Goal: Transaction & Acquisition: Subscribe to service/newsletter

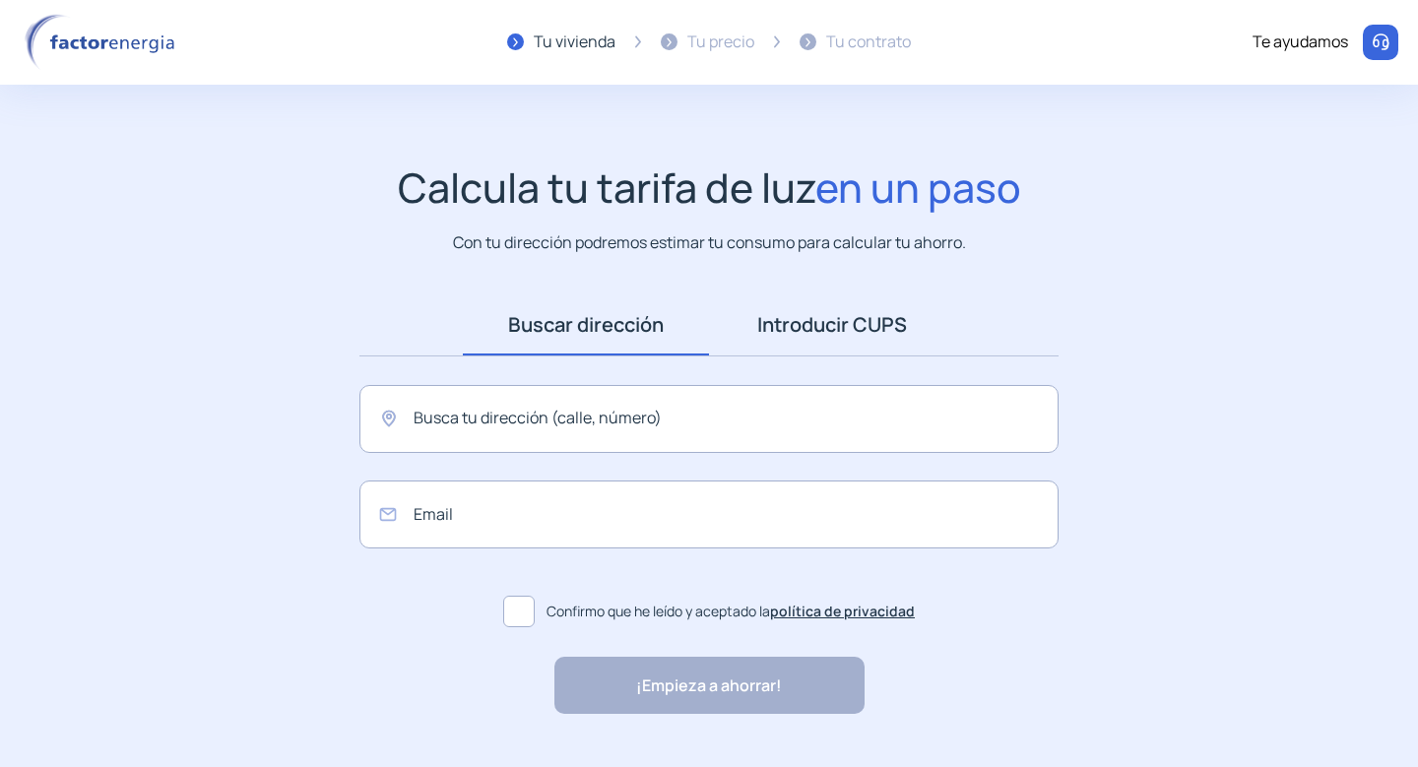
click at [789, 326] on link "Introducir CUPS" at bounding box center [832, 324] width 246 height 61
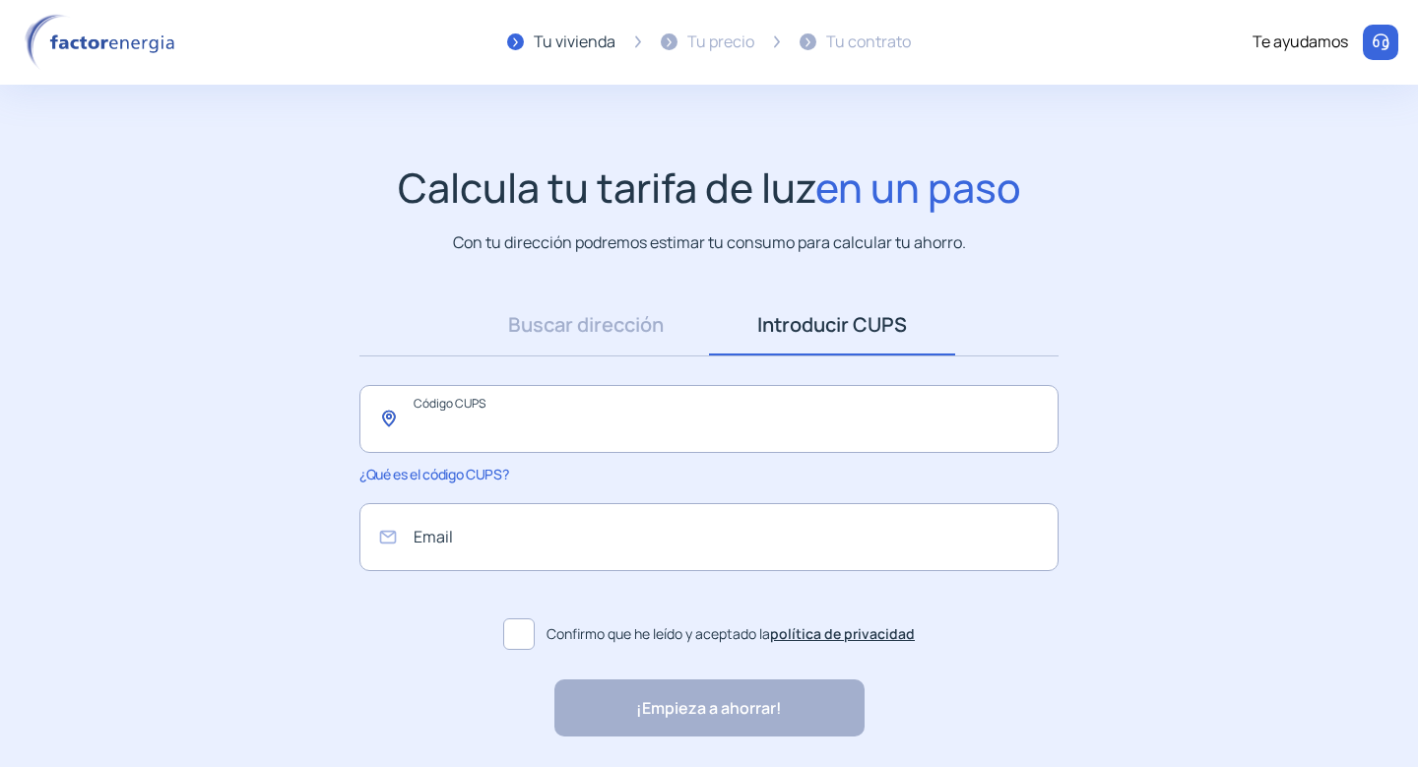
click at [609, 414] on input "text" at bounding box center [708, 419] width 699 height 68
paste input "**********"
type input "**********"
click at [514, 528] on input "email" at bounding box center [708, 537] width 699 height 68
type input "**********"
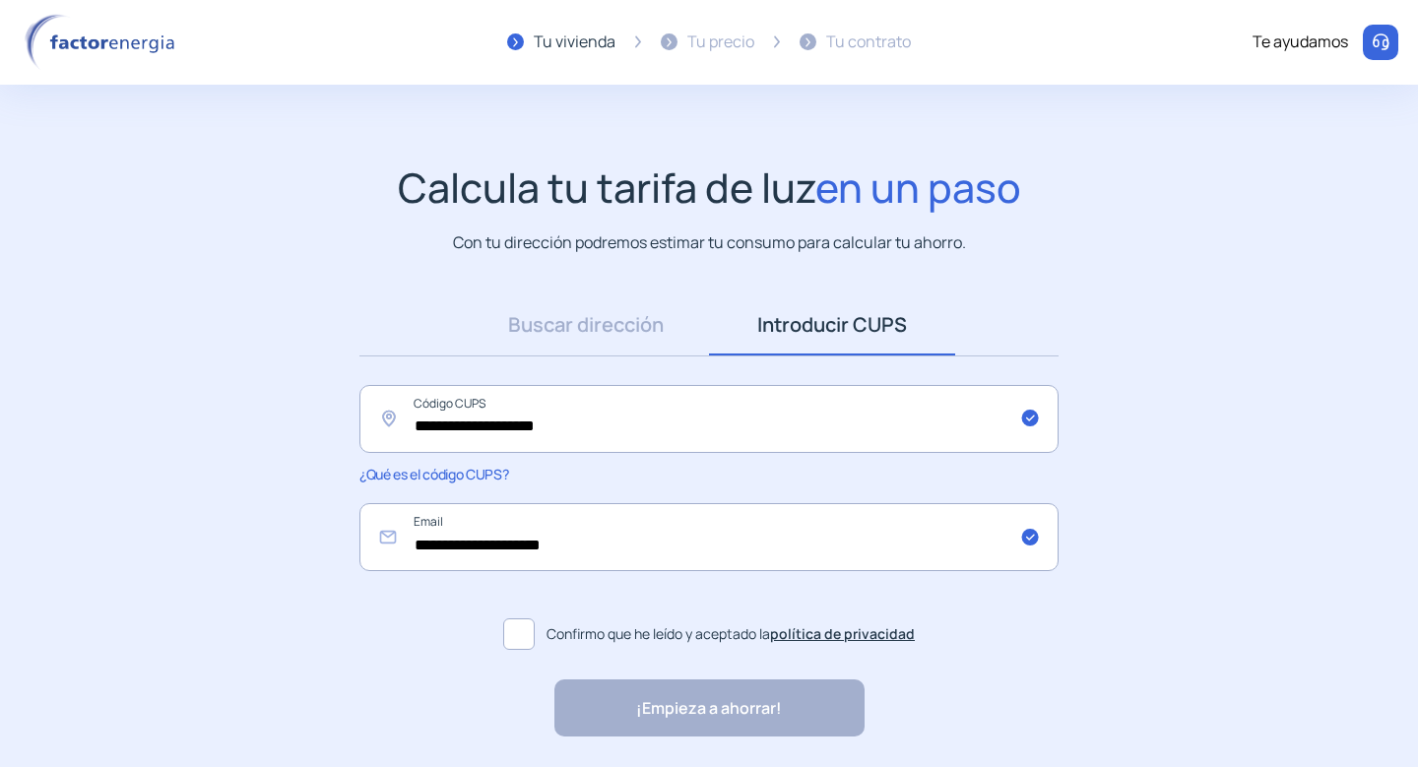
click at [545, 638] on label "Confirmo que he leído y aceptado la política de privacidad" at bounding box center [708, 634] width 699 height 47
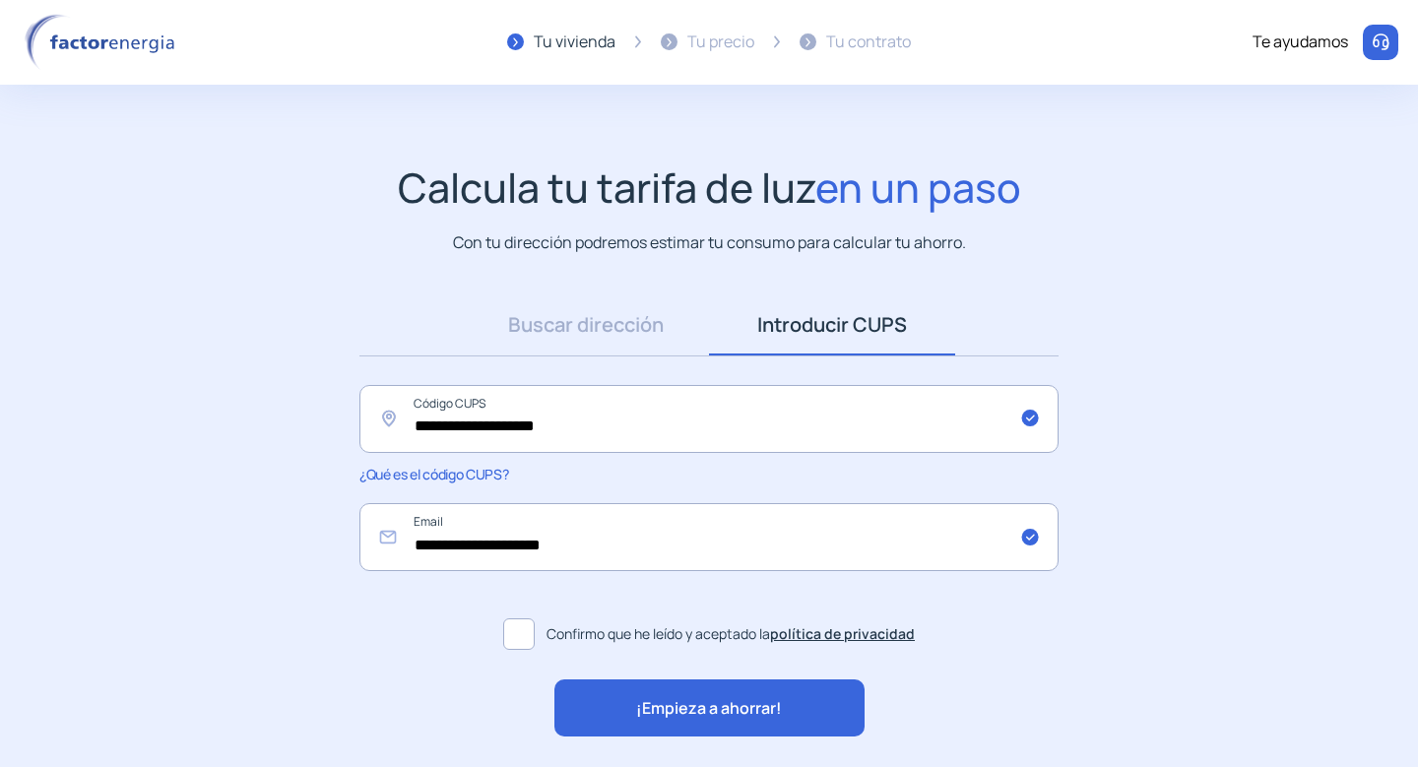
click at [627, 707] on div "¡Empieza a ahorrar!" at bounding box center [709, 708] width 310 height 57
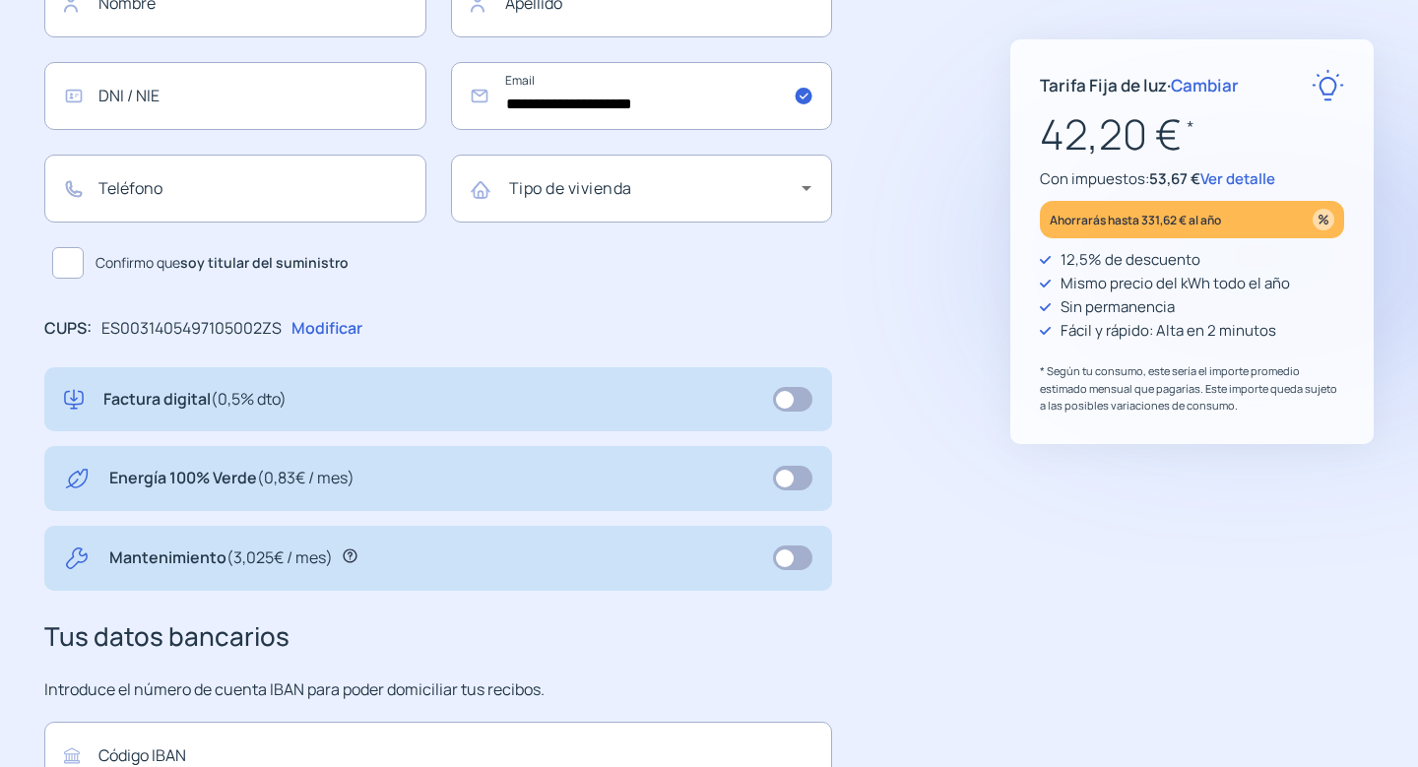
scroll to position [293, 0]
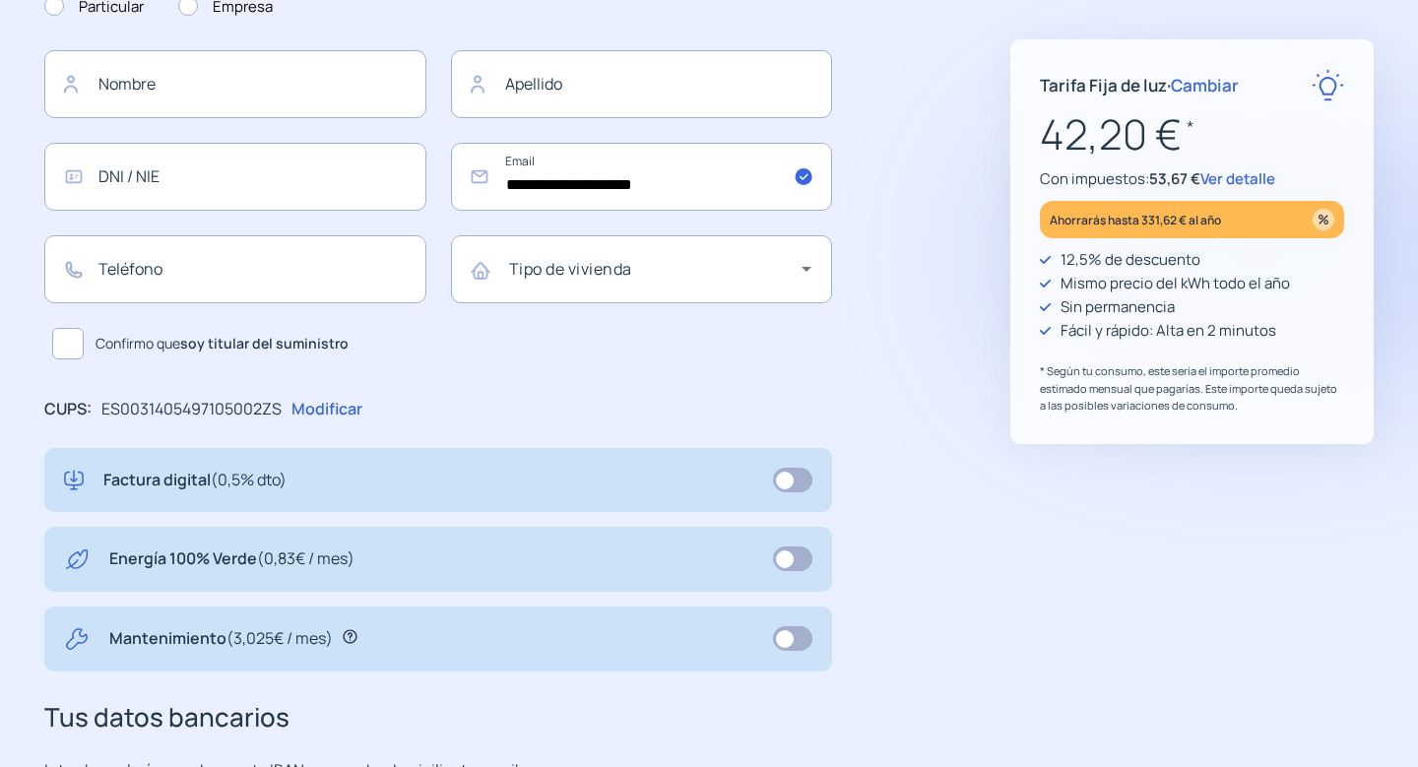
click at [795, 568] on span at bounding box center [792, 559] width 39 height 25
click at [798, 632] on span at bounding box center [792, 638] width 39 height 25
click at [353, 638] on icon at bounding box center [350, 636] width 15 height 15
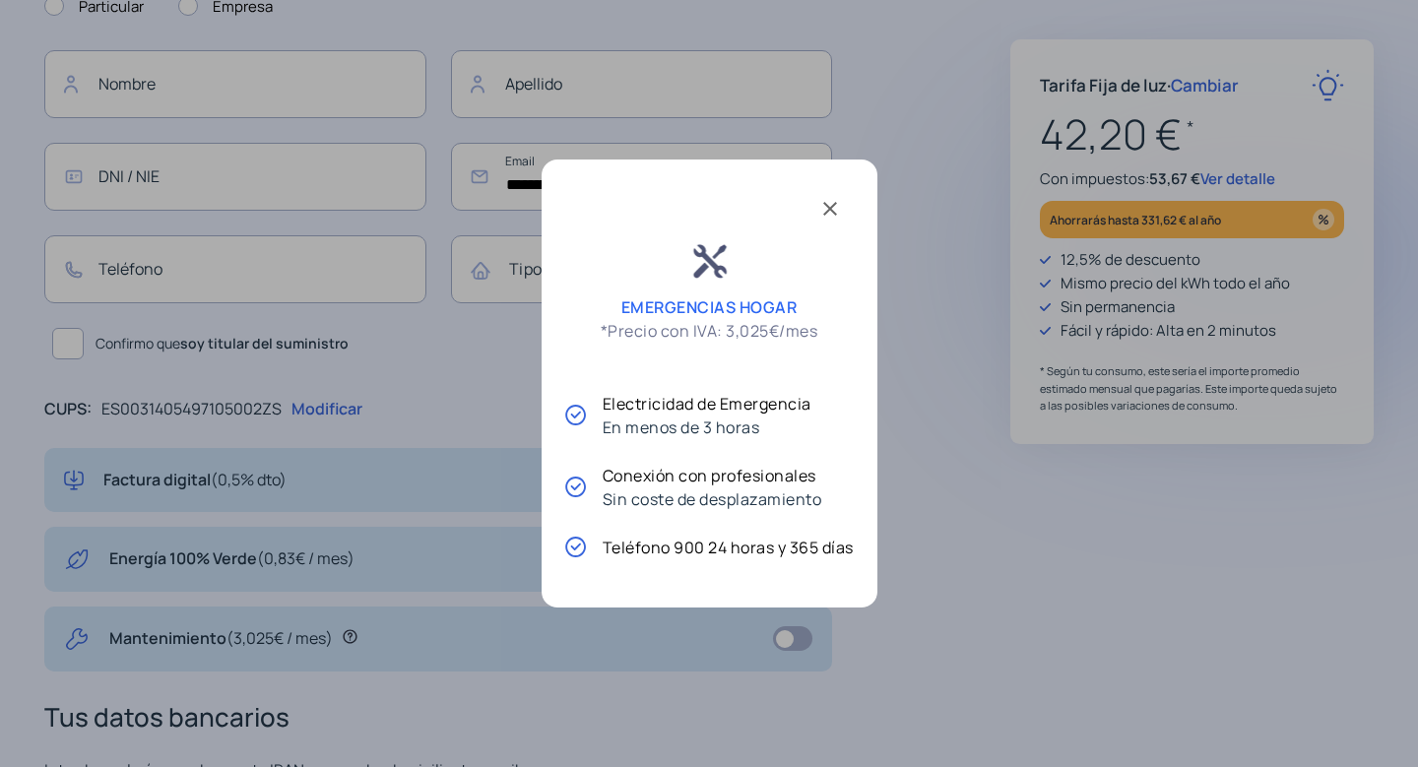
scroll to position [0, 0]
click at [828, 198] on span at bounding box center [830, 206] width 47 height 47
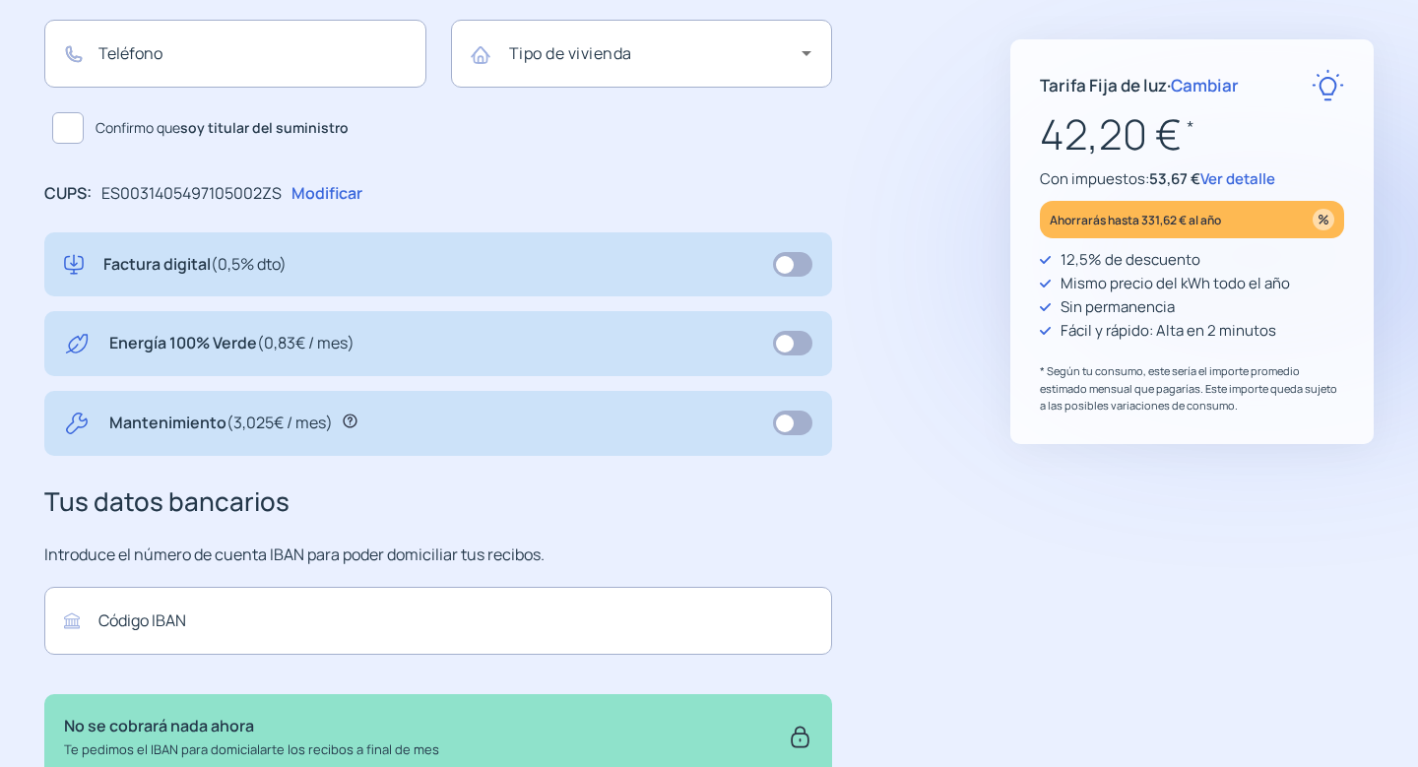
scroll to position [687, 0]
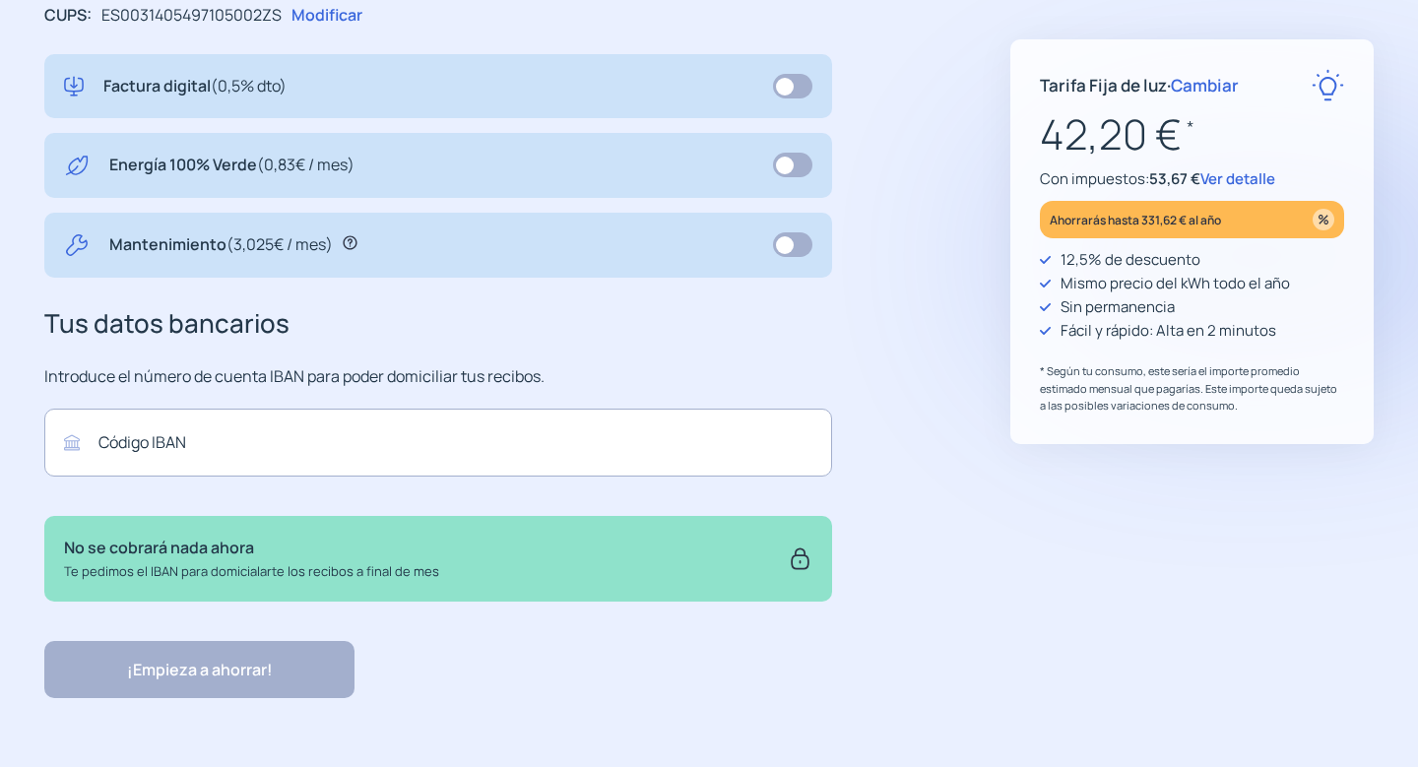
click at [788, 243] on span at bounding box center [792, 244] width 39 height 25
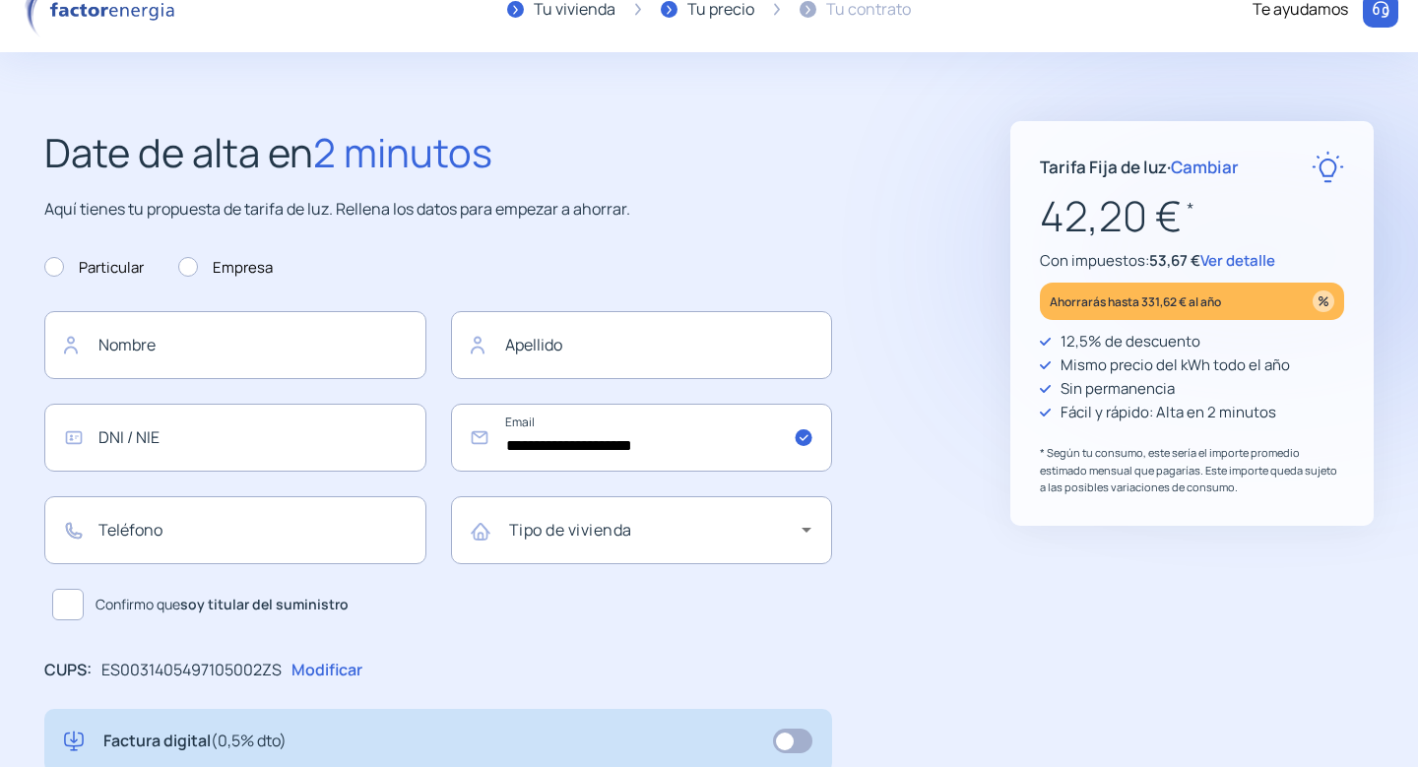
scroll to position [0, 0]
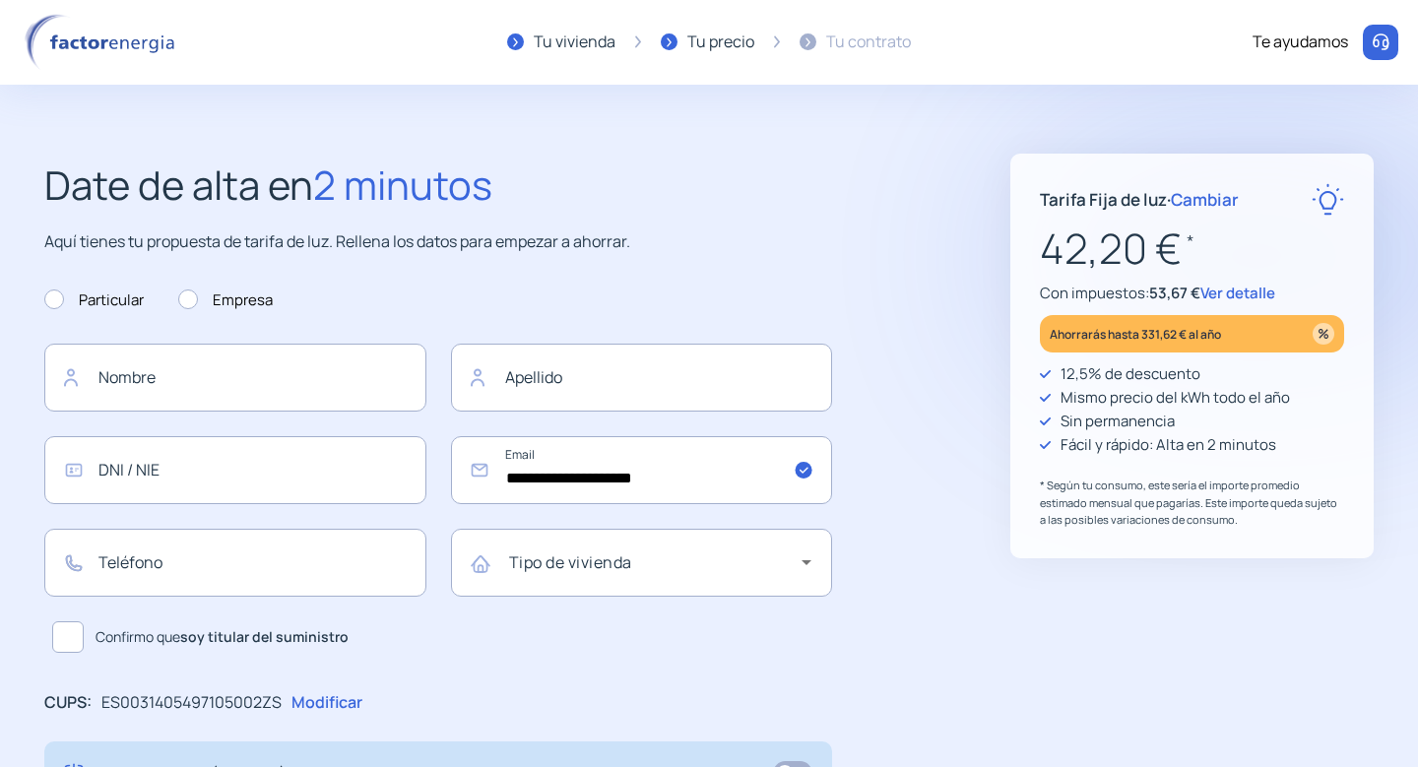
click at [1239, 299] on span "Ver detalle" at bounding box center [1238, 293] width 75 height 21
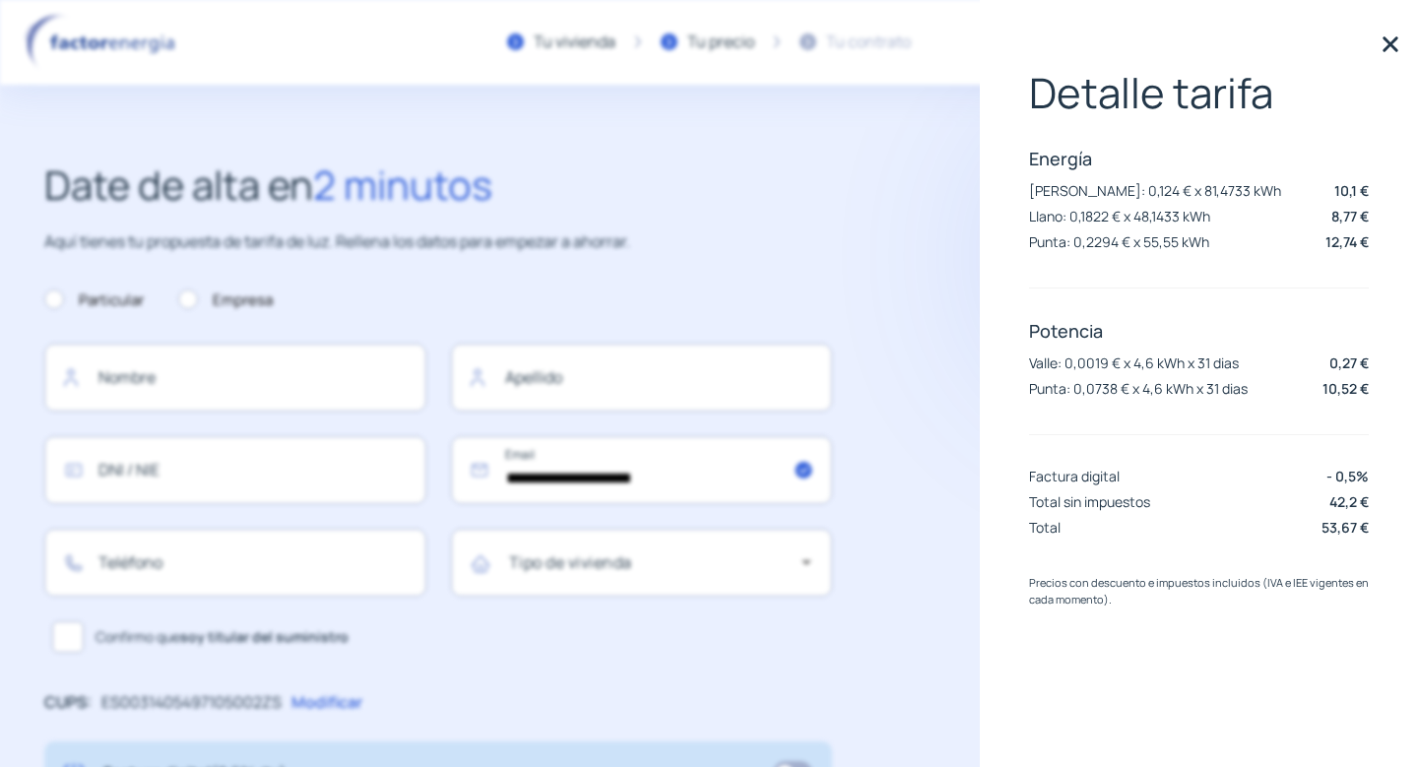
click at [1391, 48] on img at bounding box center [1391, 45] width 30 height 30
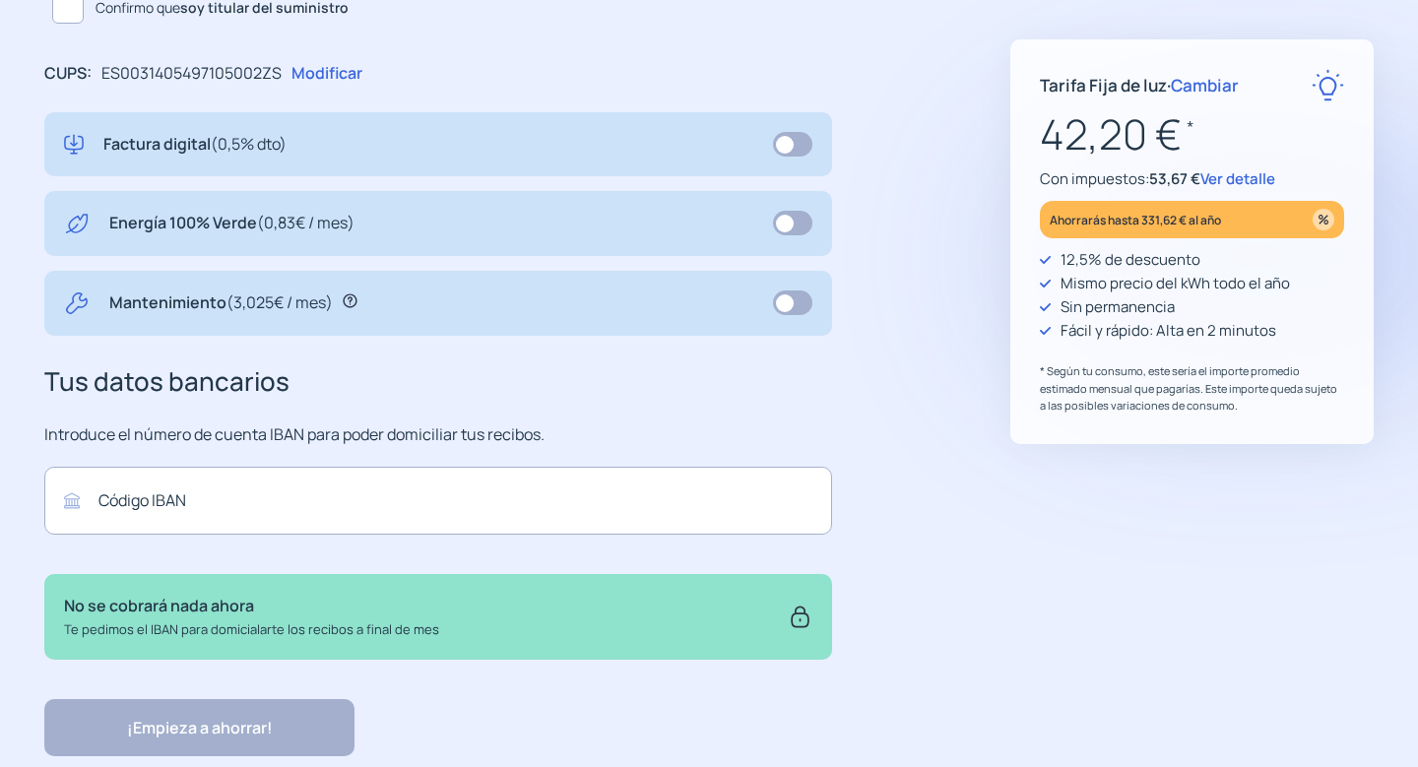
scroll to position [687, 0]
